Goal: Task Accomplishment & Management: Use online tool/utility

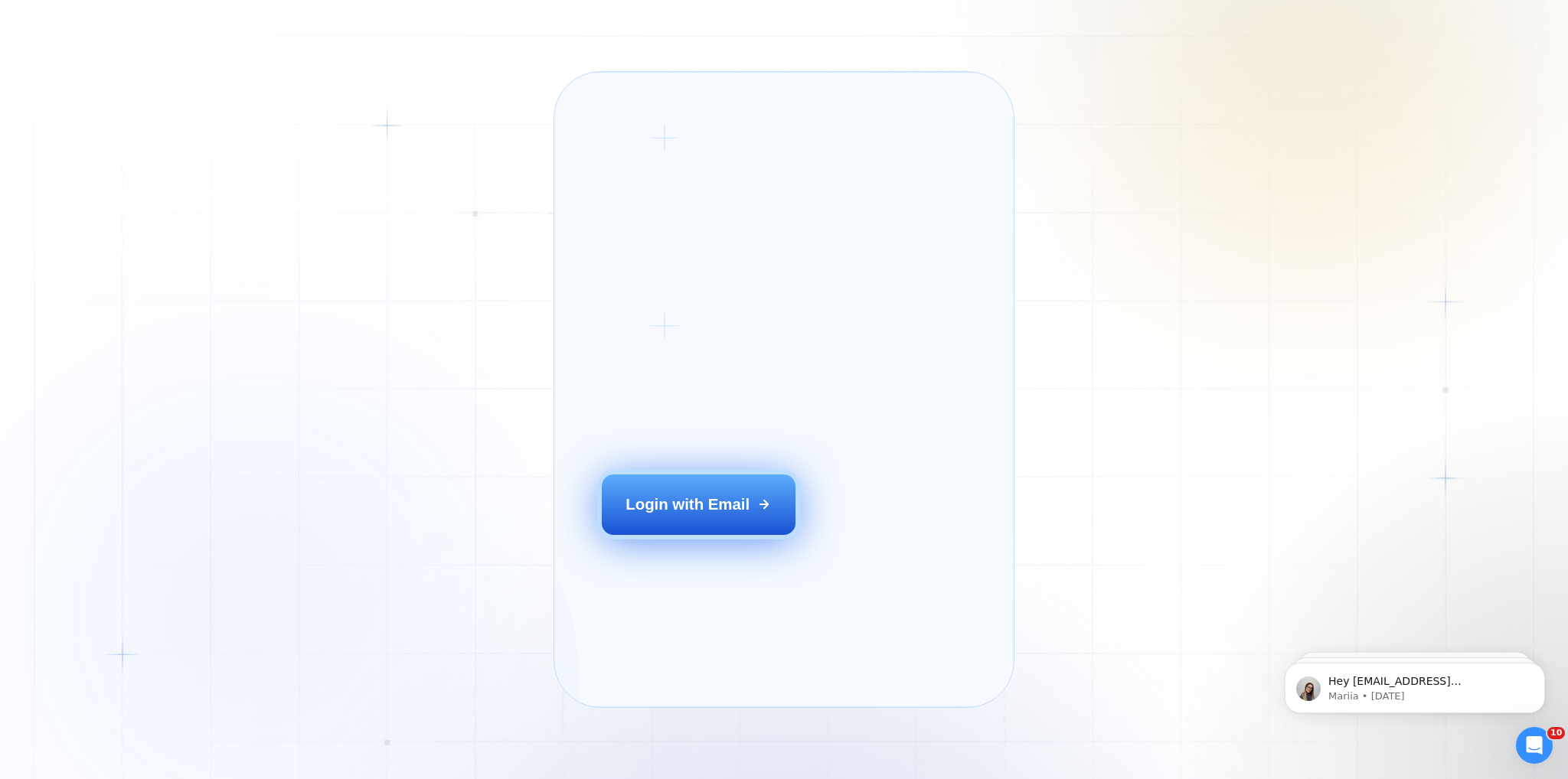
click at [732, 515] on div "Login with Email" at bounding box center [687, 504] width 124 height 21
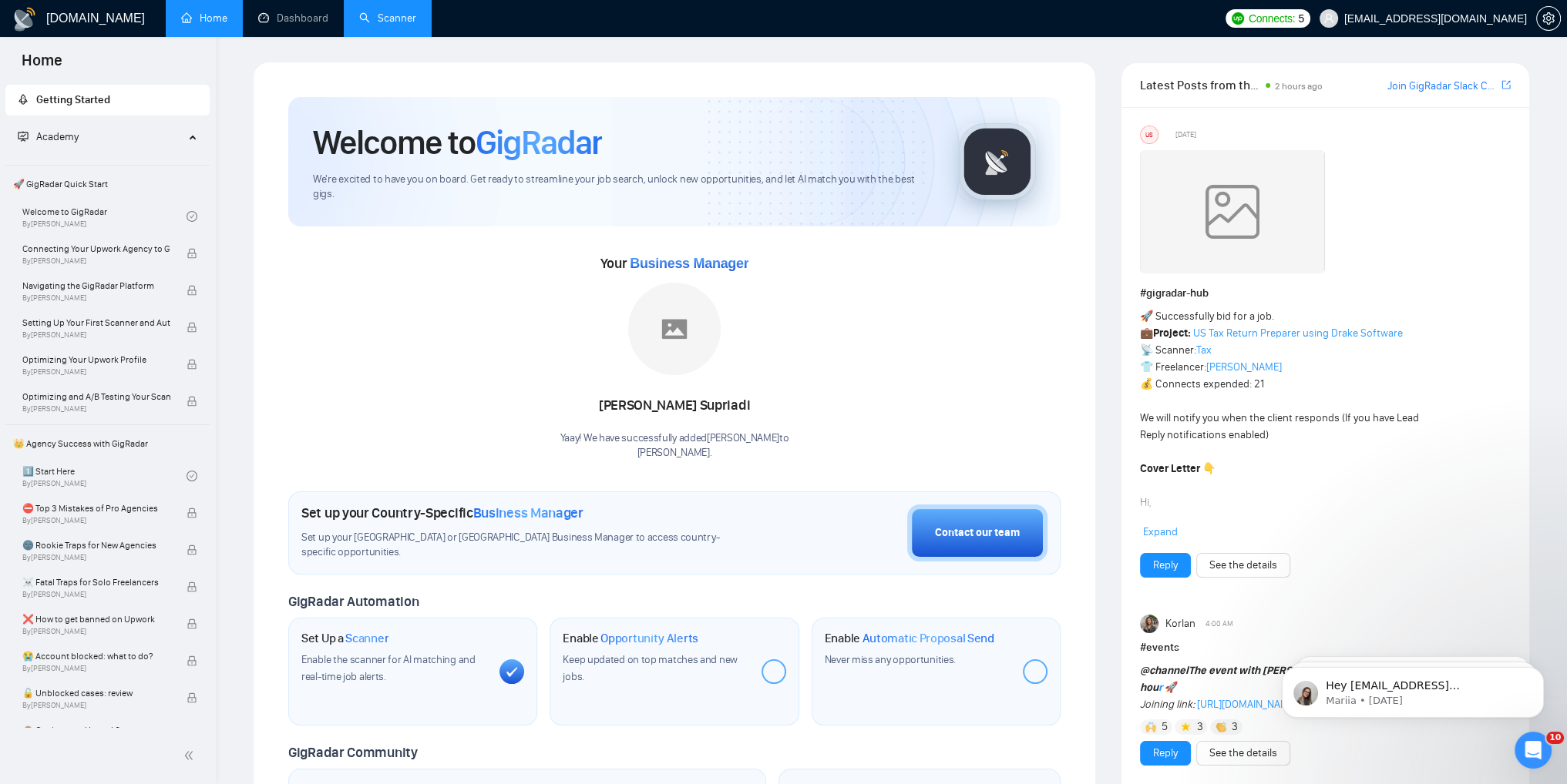
click at [378, 11] on link "Scanner" at bounding box center [387, 18] width 57 height 13
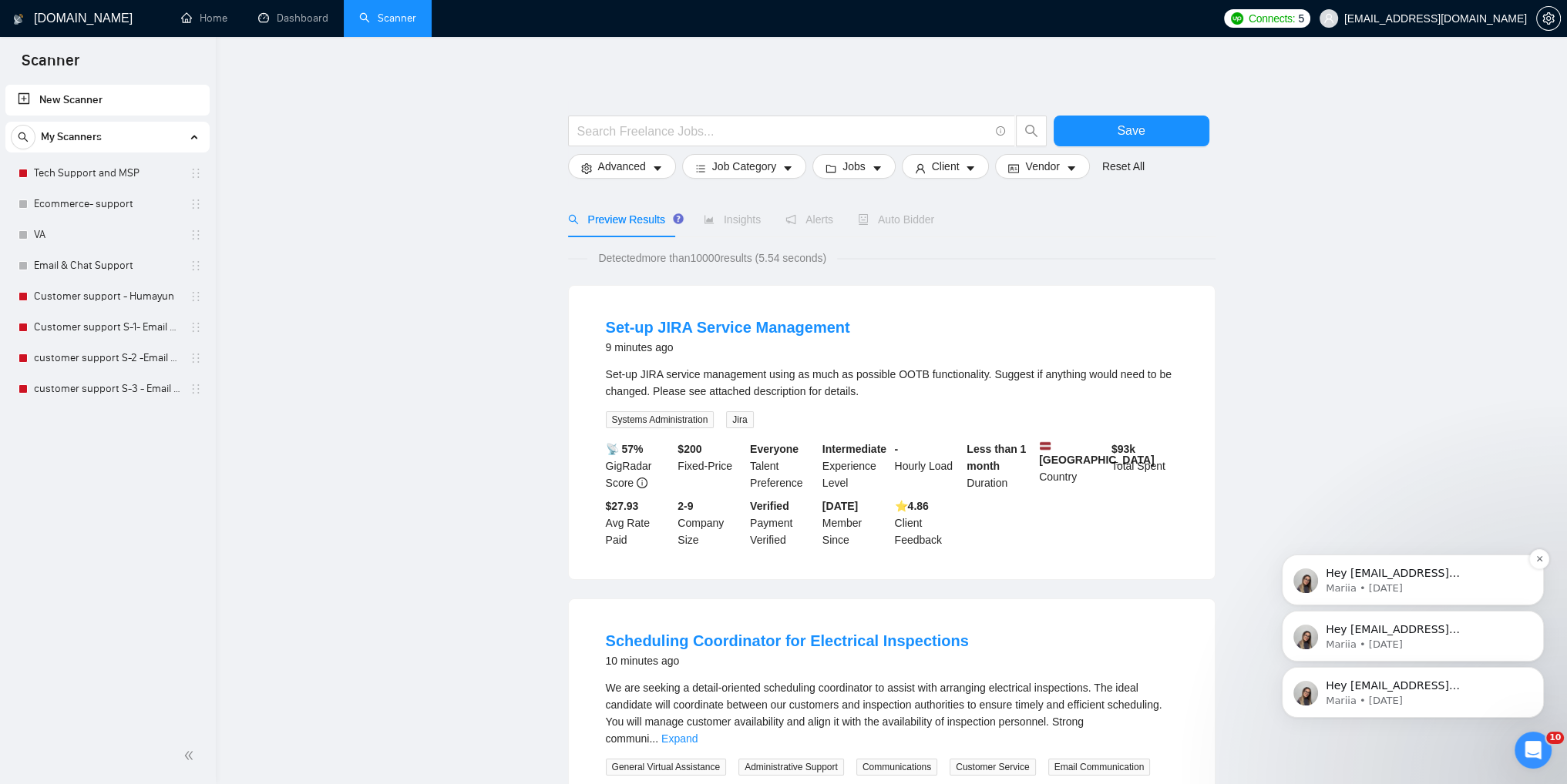
click at [1409, 571] on p "Hey umairsafdar730@gmail.com, Looks like your Upwork agency Digi Mason ran out …" at bounding box center [1424, 573] width 199 height 15
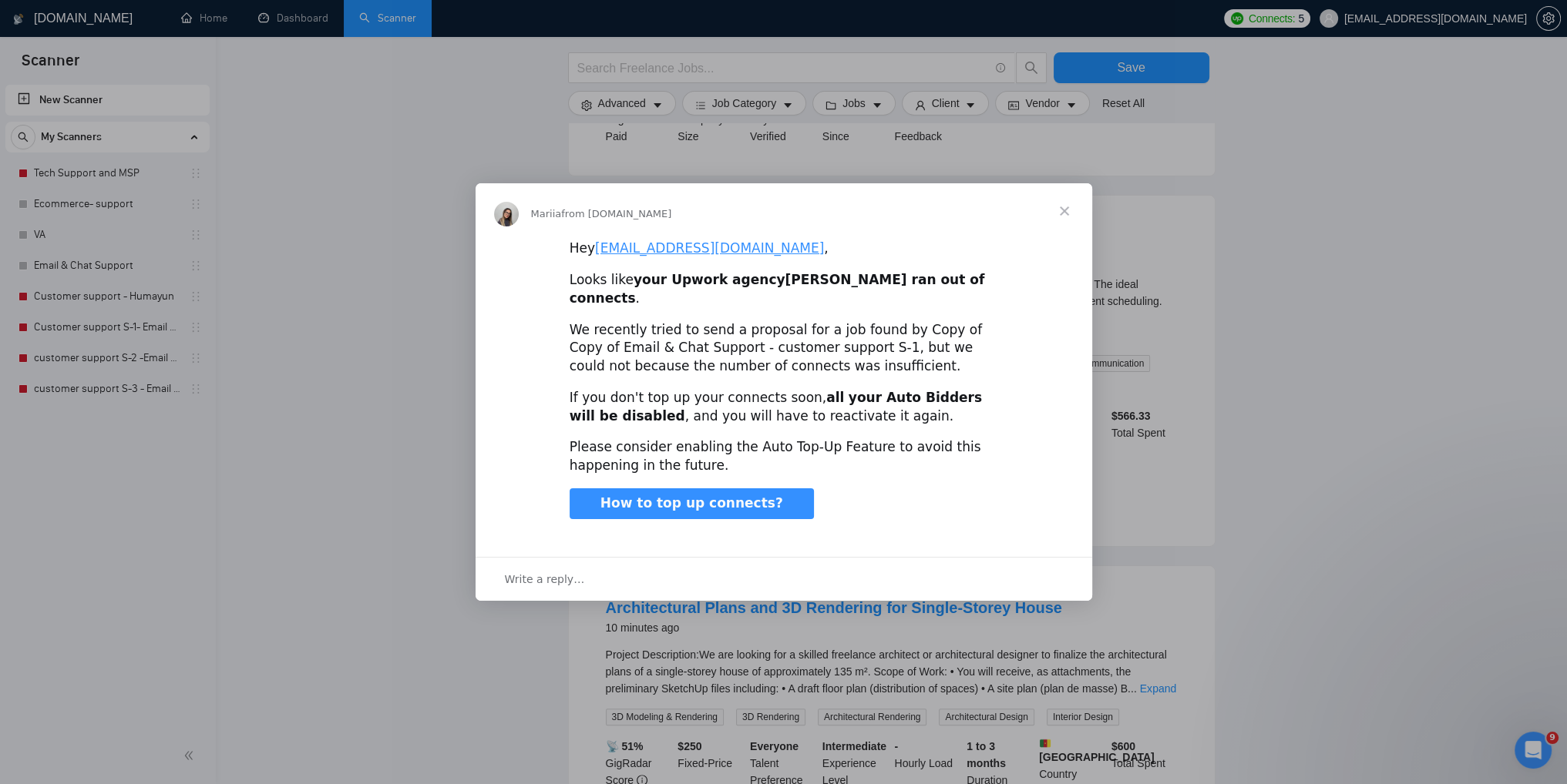
scroll to position [462, 0]
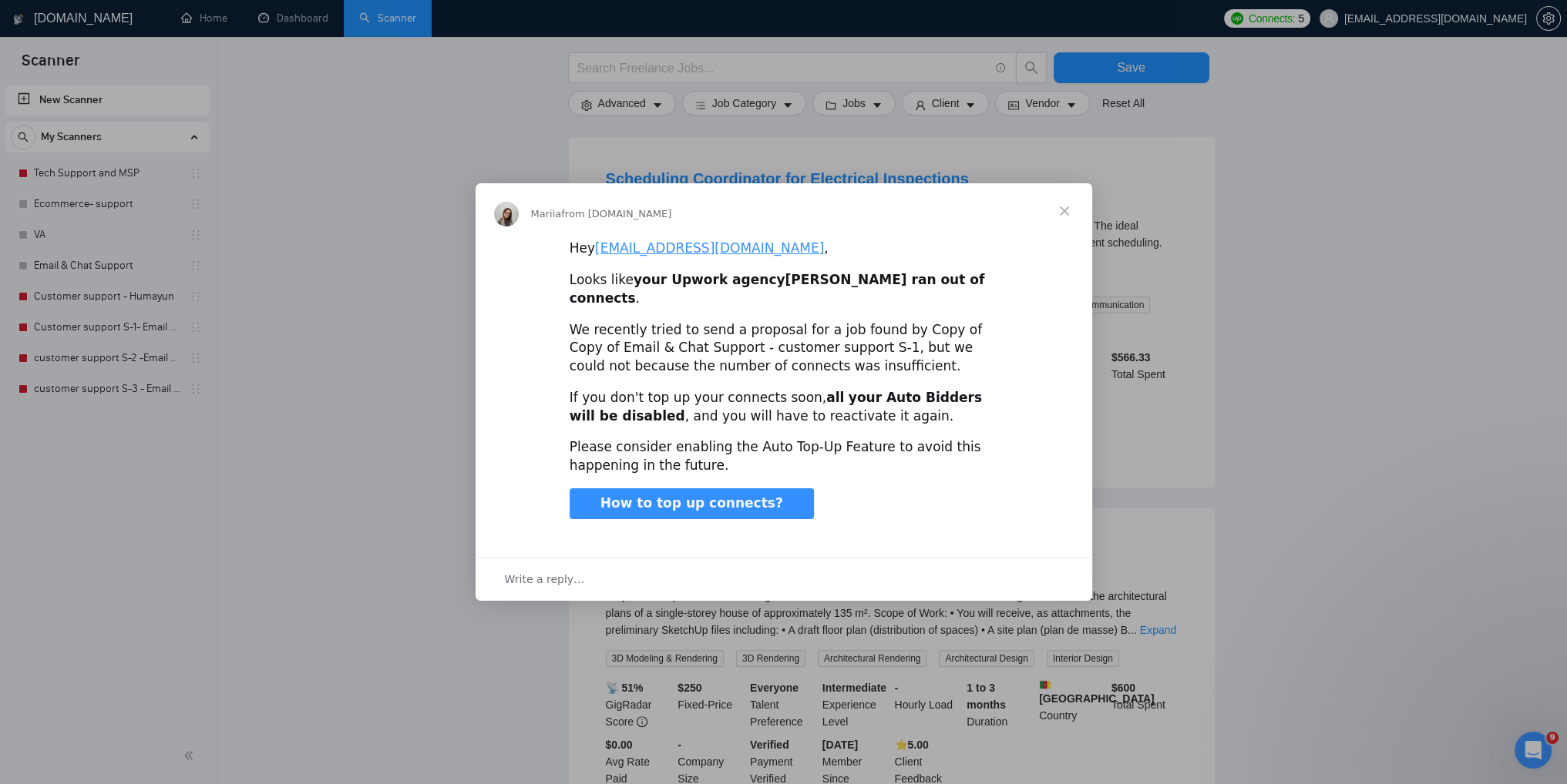
click at [1061, 223] on span "Close" at bounding box center [1064, 211] width 56 height 56
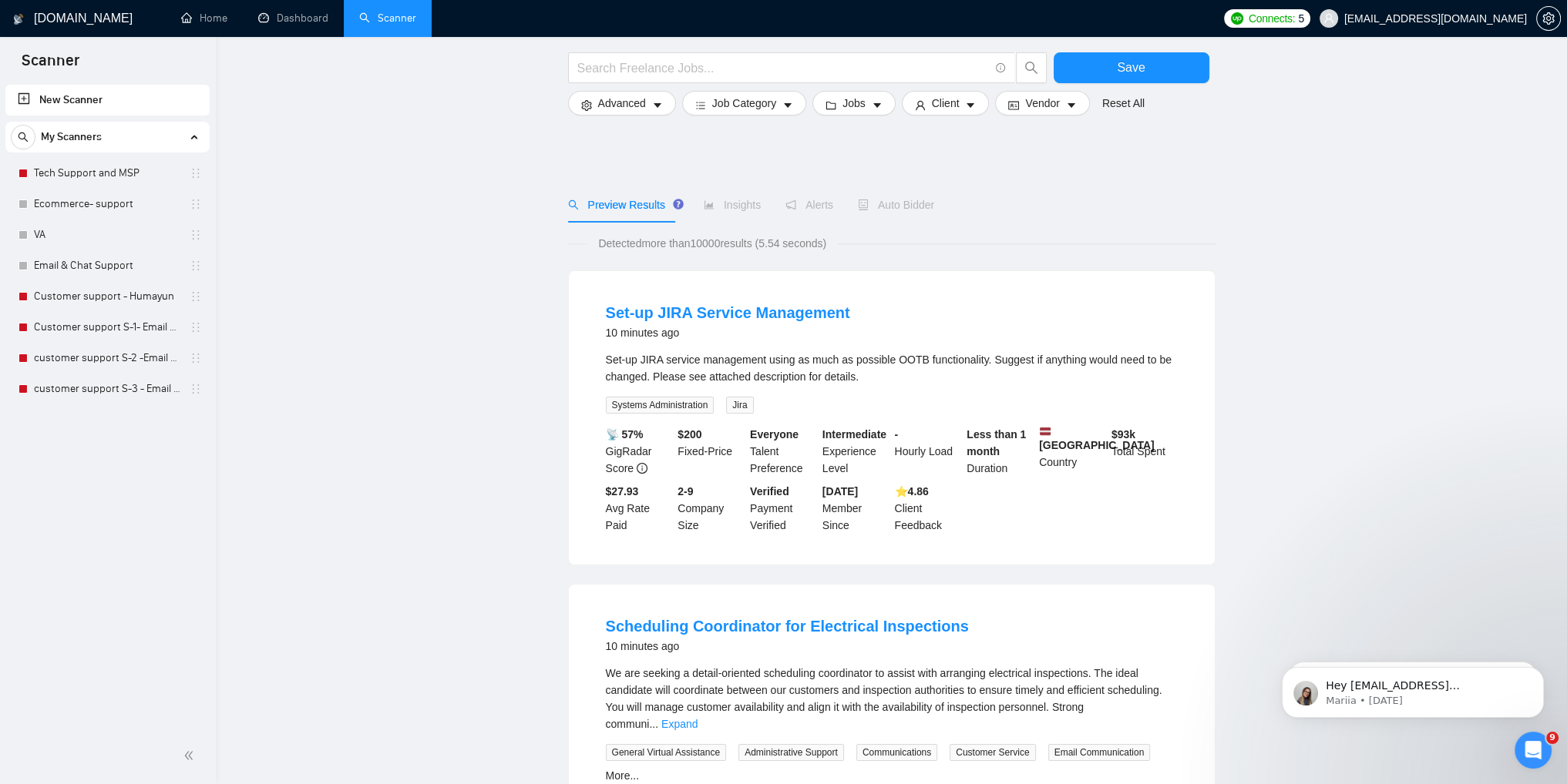
scroll to position [0, 0]
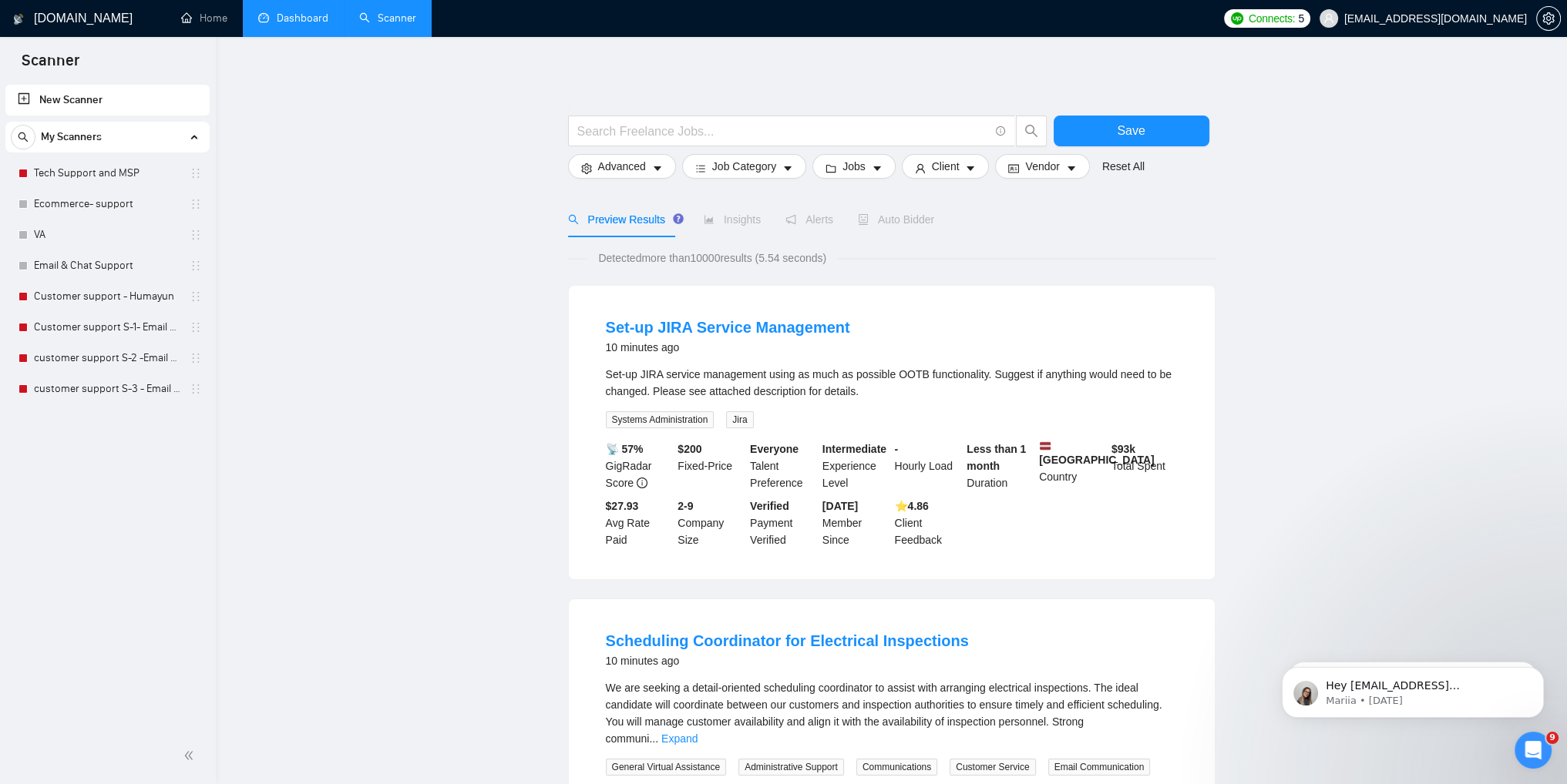
click at [290, 11] on link "Dashboard" at bounding box center [293, 18] width 70 height 13
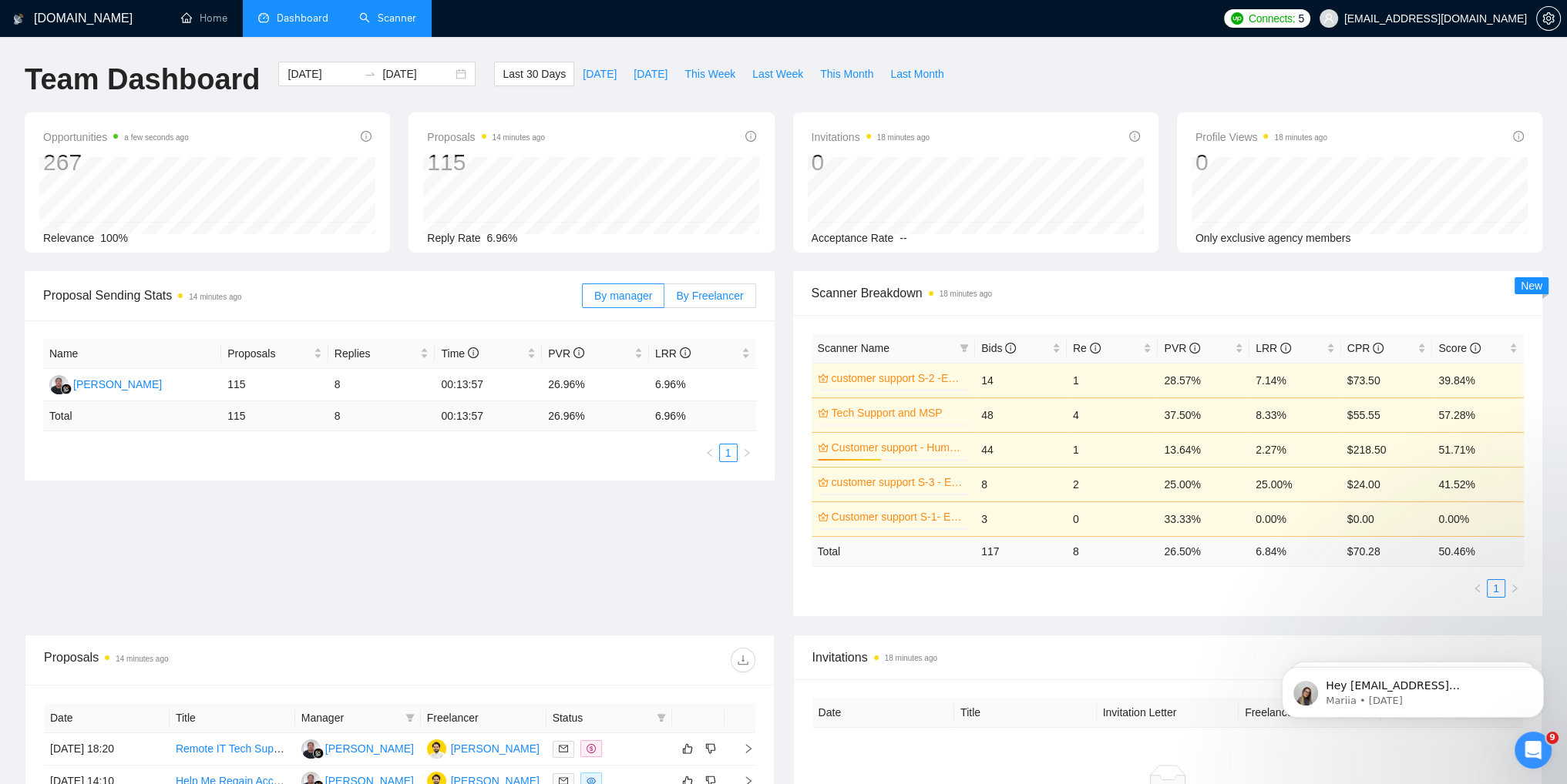
click at [712, 302] on span "By Freelancer" at bounding box center [709, 295] width 67 height 12
click at [664, 300] on input "By Freelancer" at bounding box center [664, 300] width 0 height 0
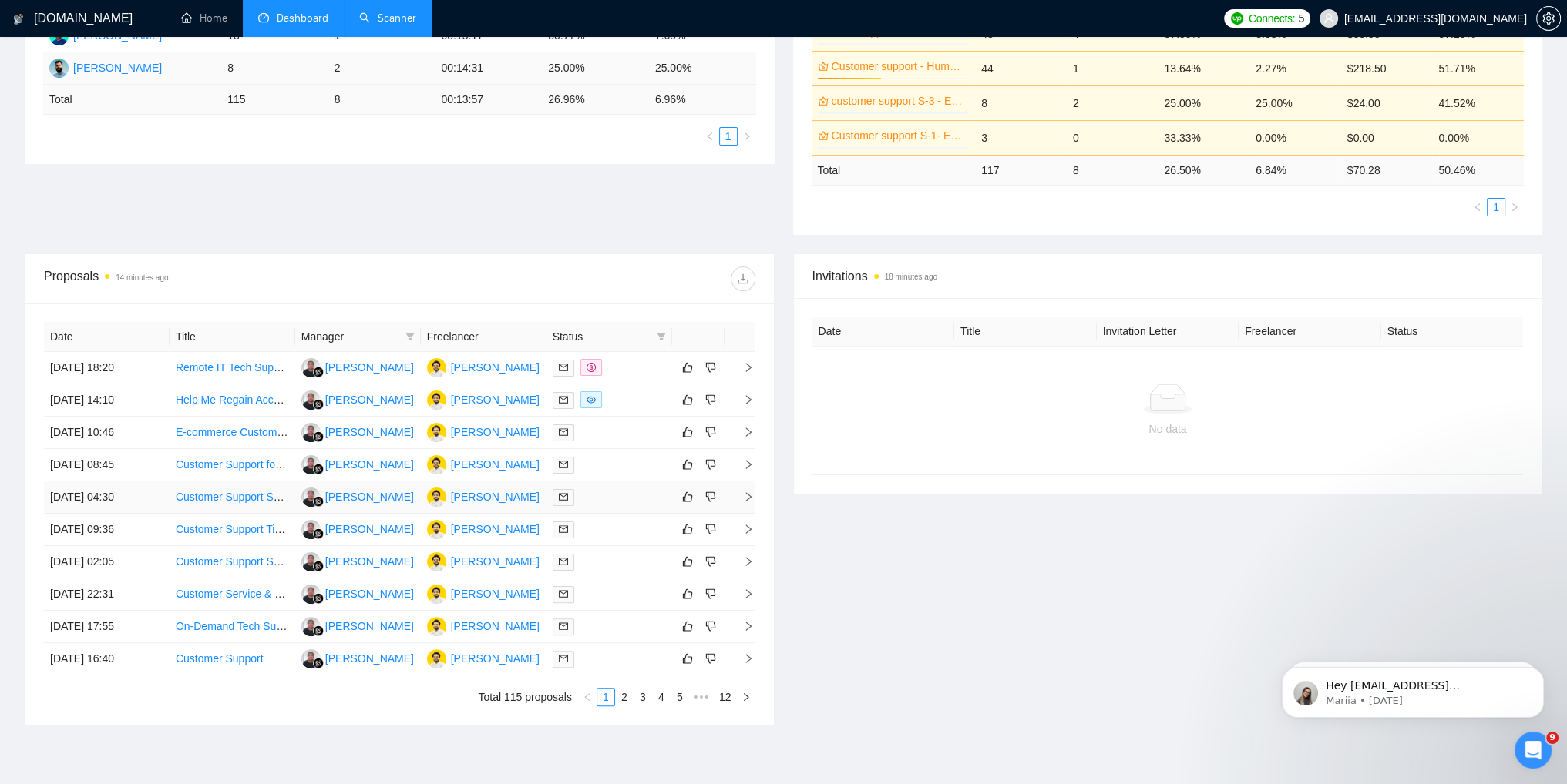
scroll to position [462, 0]
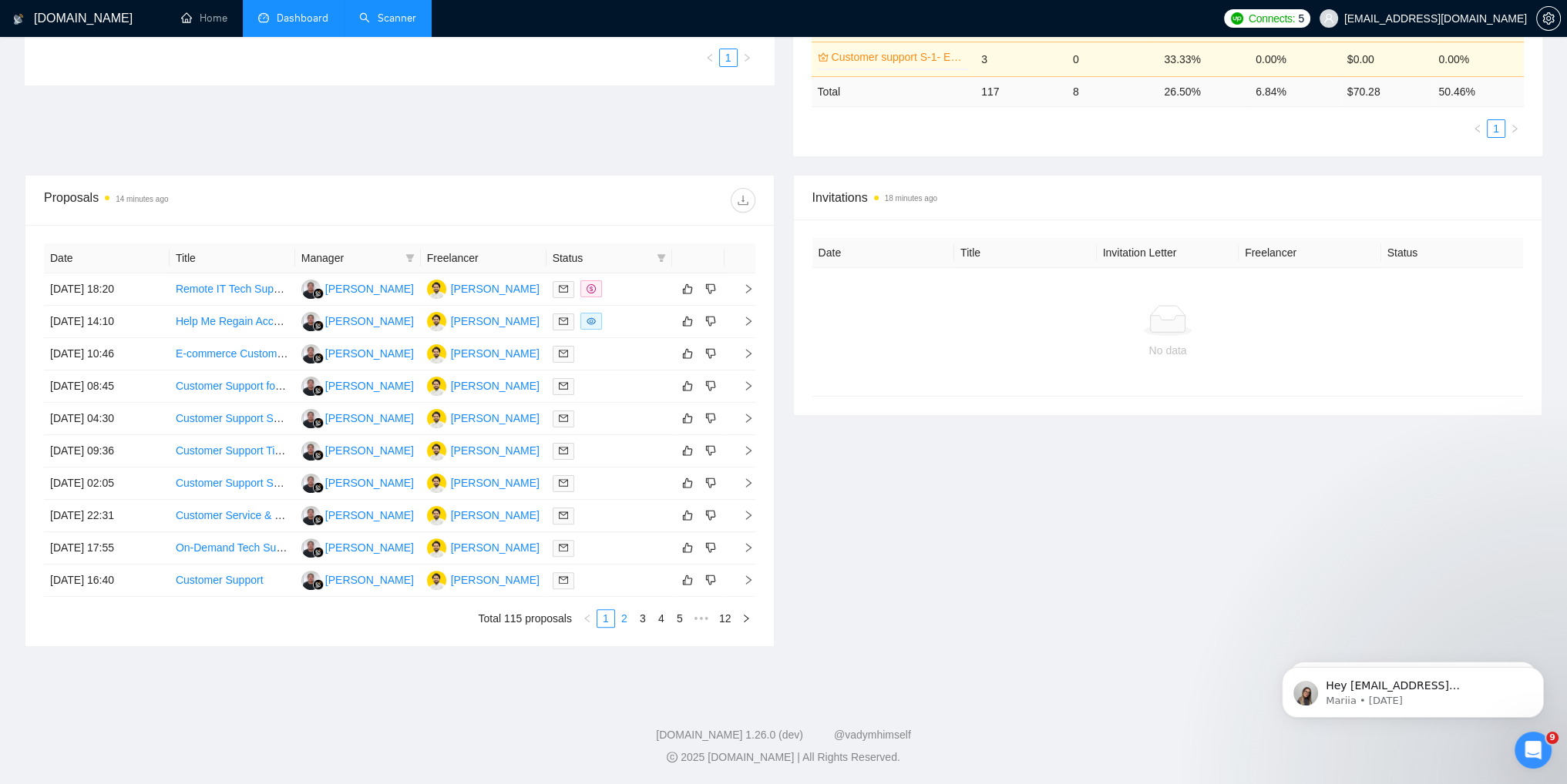
click at [626, 620] on link "2" at bounding box center [624, 618] width 17 height 17
